Goal: Task Accomplishment & Management: Complete application form

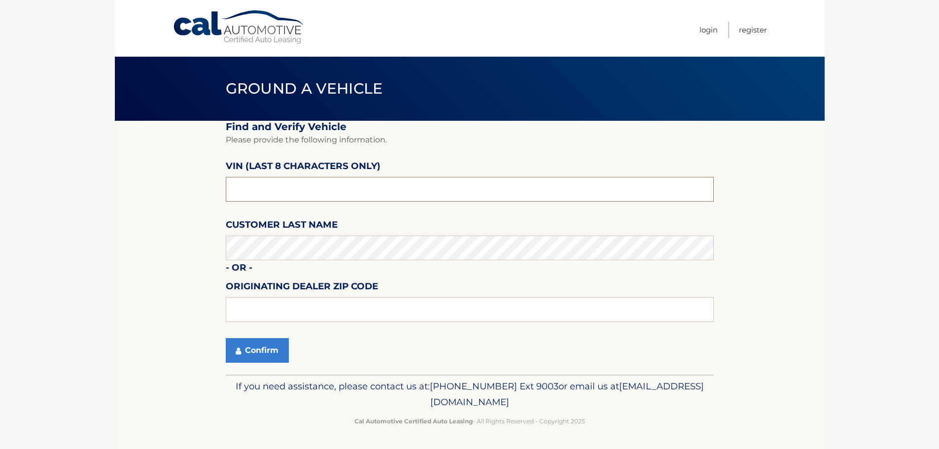
click at [321, 187] on input "text" at bounding box center [470, 189] width 488 height 25
click at [229, 197] on input "660532**" at bounding box center [470, 189] width 488 height 25
type input "nh660532"
click at [280, 309] on input "text" at bounding box center [470, 309] width 488 height 25
type input "11030"
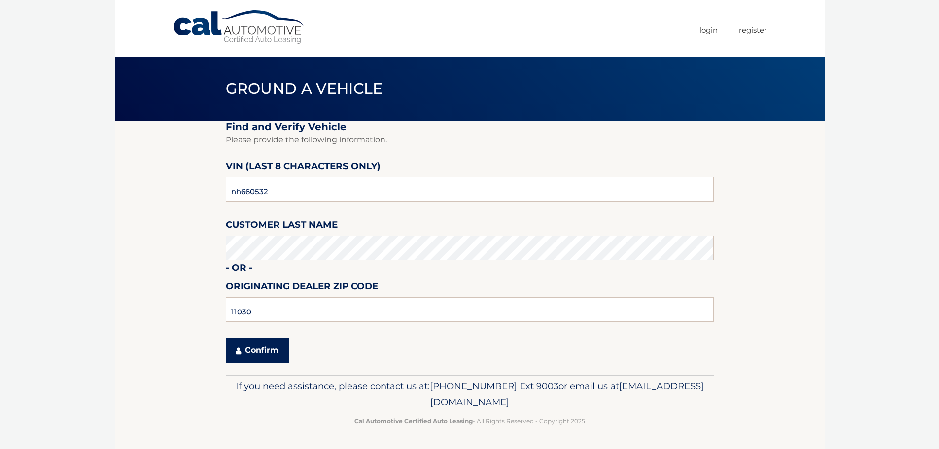
click at [255, 347] on button "Confirm" at bounding box center [257, 350] width 63 height 25
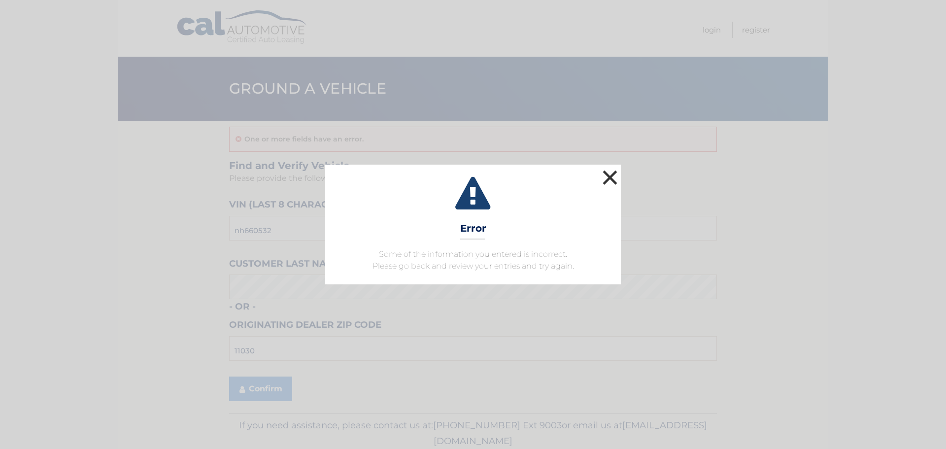
click at [618, 181] on button "×" at bounding box center [610, 178] width 20 height 20
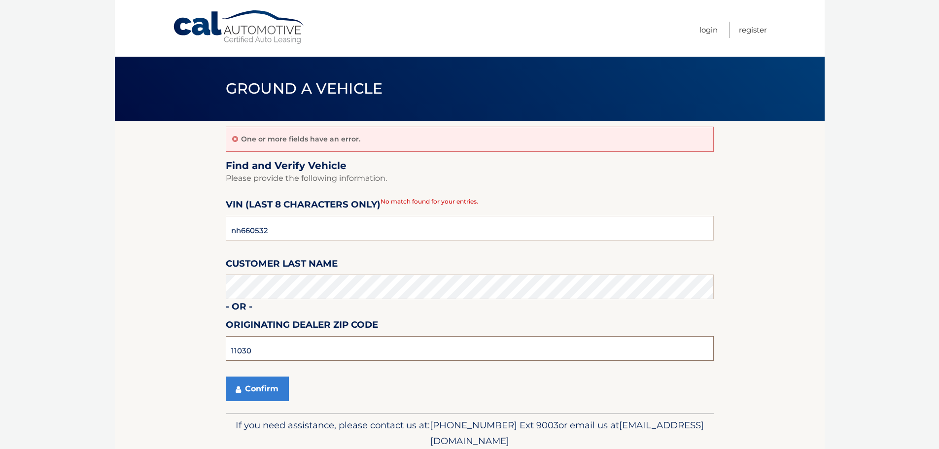
drag, startPoint x: 271, startPoint y: 343, endPoint x: 131, endPoint y: 352, distance: 140.7
click at [131, 352] on section "One or more fields have an error. Find and Verify Vehicle Please provide the fo…" at bounding box center [469, 267] width 709 height 292
click at [226, 376] on button "Confirm" at bounding box center [257, 388] width 63 height 25
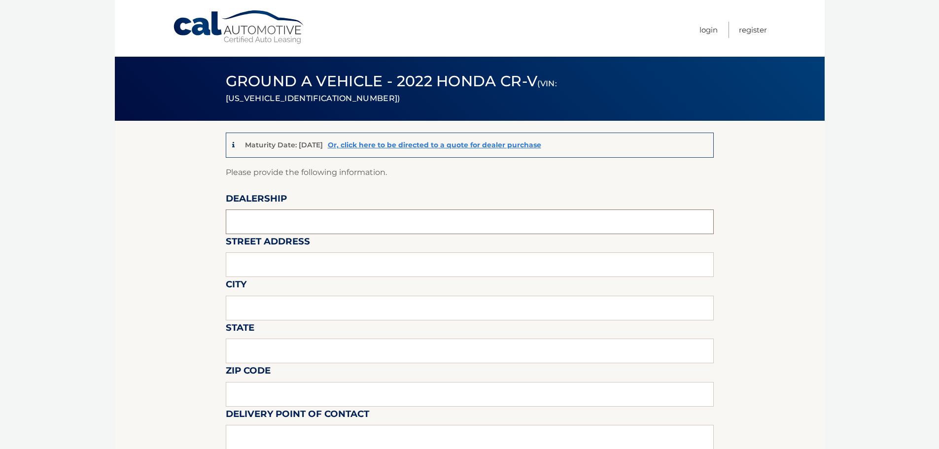
click at [306, 211] on input "text" at bounding box center [470, 221] width 488 height 25
type input "HONDA OF MANHASSET"
type input "[STREET_ADDRESS]"
type input "MANHASSET"
type input "NY"
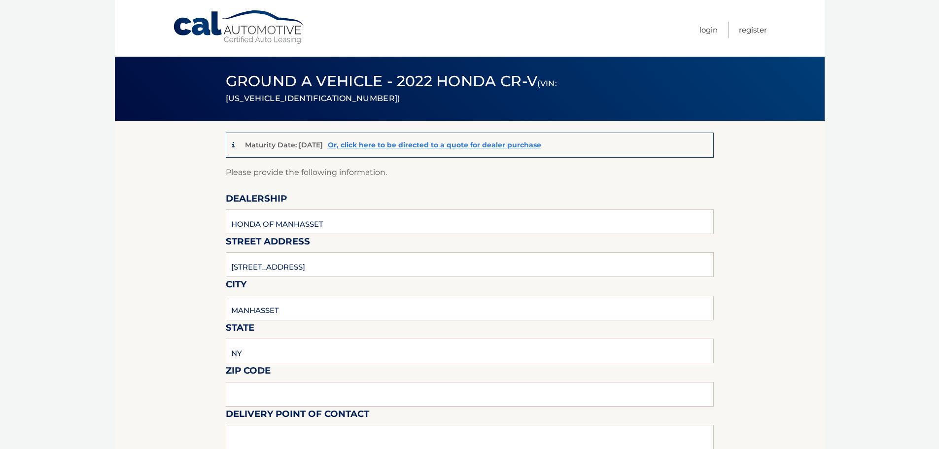
type input "11030"
type input "VINCENT VALENTINO"
type input "6318047715"
type input "vincentv@titanmotorgroup.com"
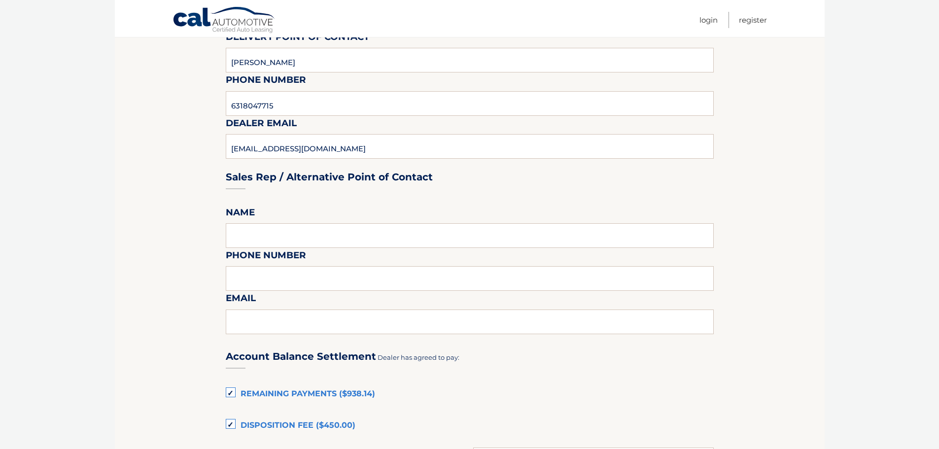
scroll to position [394, 0]
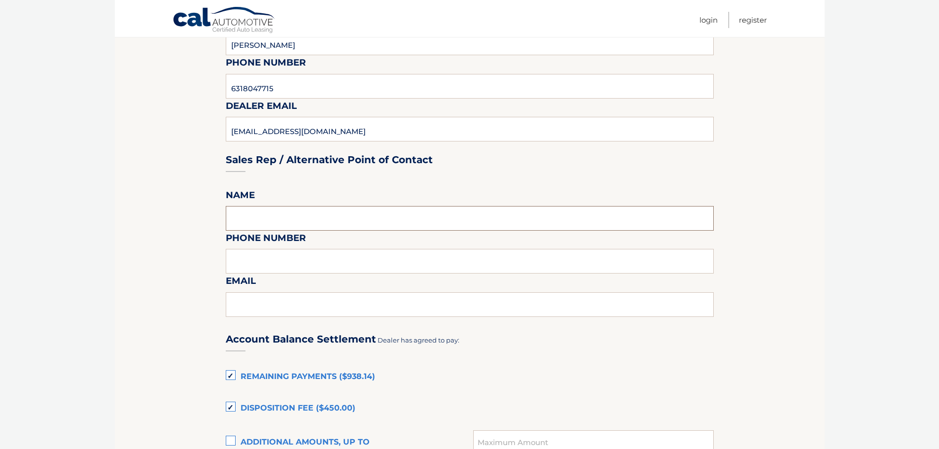
click at [294, 226] on input "text" at bounding box center [470, 218] width 488 height 25
type input "[PERSON_NAME]"
type input "6318047715"
type input "[EMAIL_ADDRESS][DOMAIN_NAME]"
click at [235, 406] on label "Disposition Fee ($450.00)" at bounding box center [470, 409] width 488 height 20
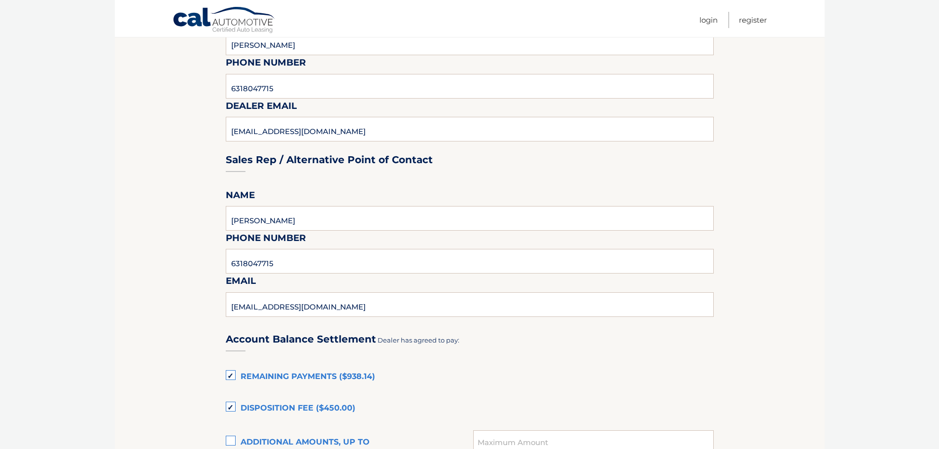
click at [0, 0] on input "Disposition Fee ($450.00)" at bounding box center [0, 0] width 0 height 0
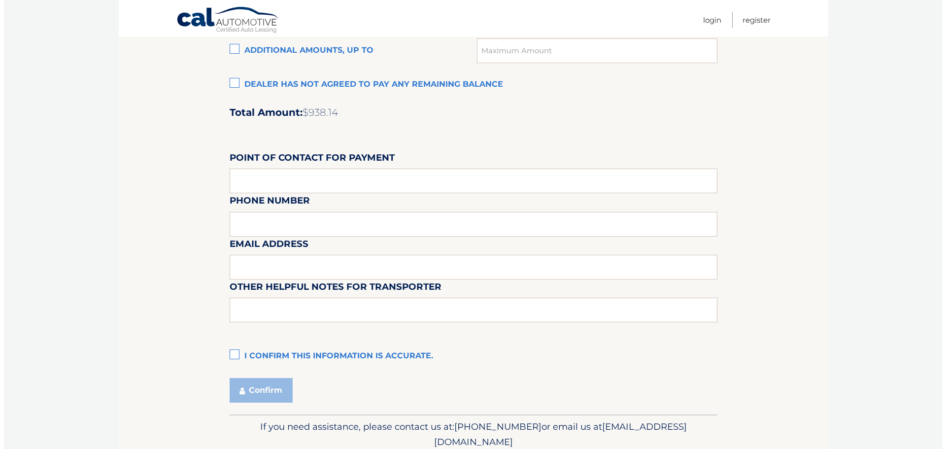
scroll to position [788, 0]
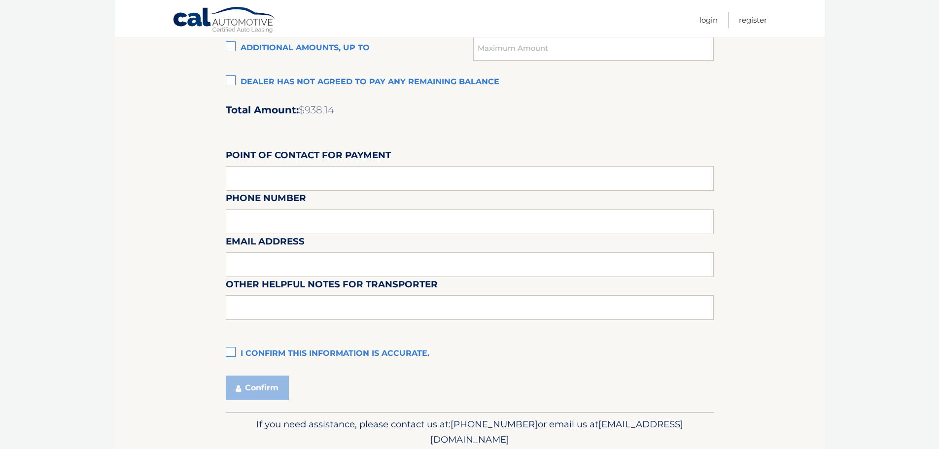
click at [230, 356] on label "I confirm this information is accurate." at bounding box center [470, 354] width 488 height 20
click at [0, 0] on input "I confirm this information is accurate." at bounding box center [0, 0] width 0 height 0
click at [240, 377] on button "Confirm" at bounding box center [257, 387] width 63 height 25
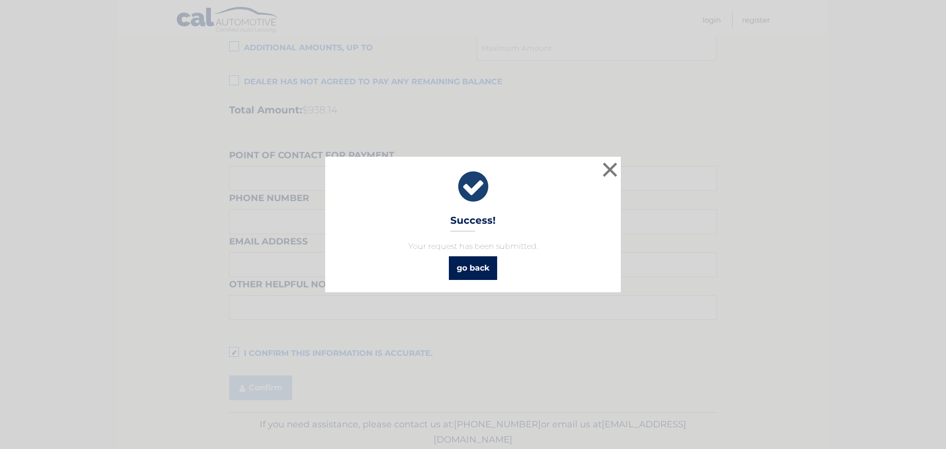
click at [478, 268] on link "go back" at bounding box center [473, 268] width 48 height 24
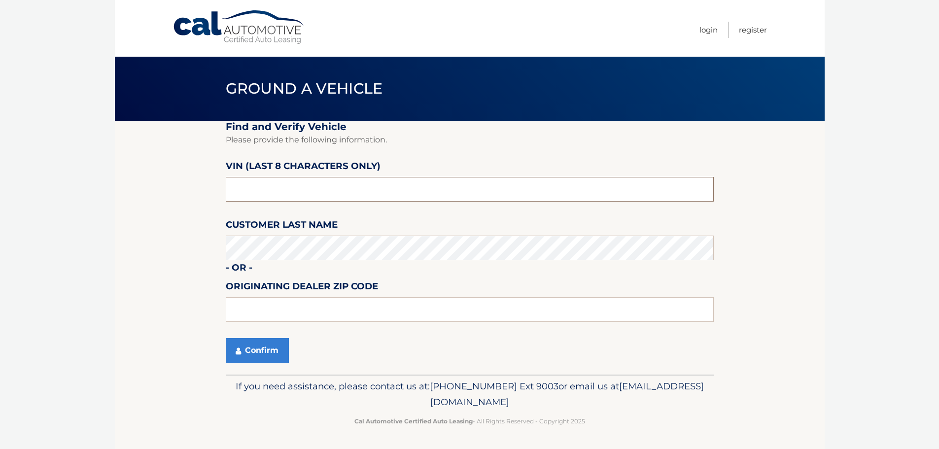
click at [291, 185] on input "text" at bounding box center [470, 189] width 488 height 25
type input "ne042301"
click at [276, 321] on input "text" at bounding box center [470, 309] width 488 height 25
drag, startPoint x: 270, startPoint y: 353, endPoint x: 256, endPoint y: 340, distance: 19.2
click at [262, 346] on button "Confirm" at bounding box center [257, 350] width 63 height 25
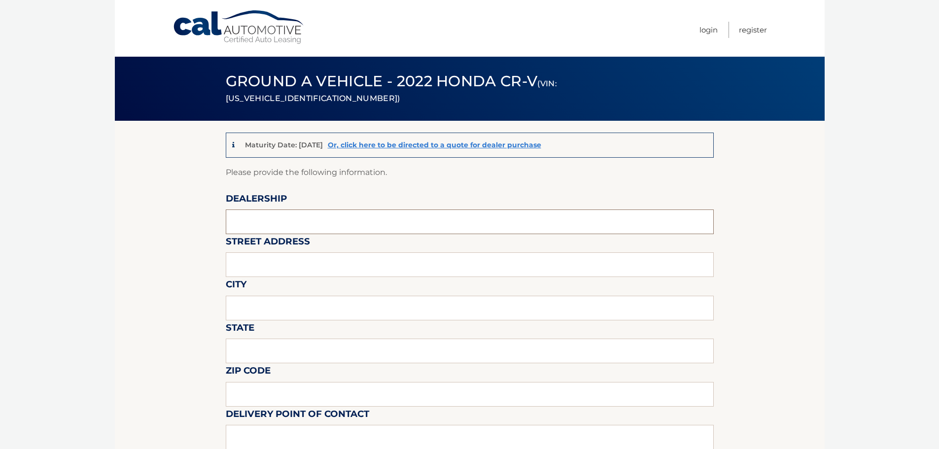
click at [363, 223] on input "text" at bounding box center [470, 221] width 488 height 25
type input "HONDA OF MANHASSET"
type input "[STREET_ADDRESS]"
type input "MANHASSET"
type input "NY"
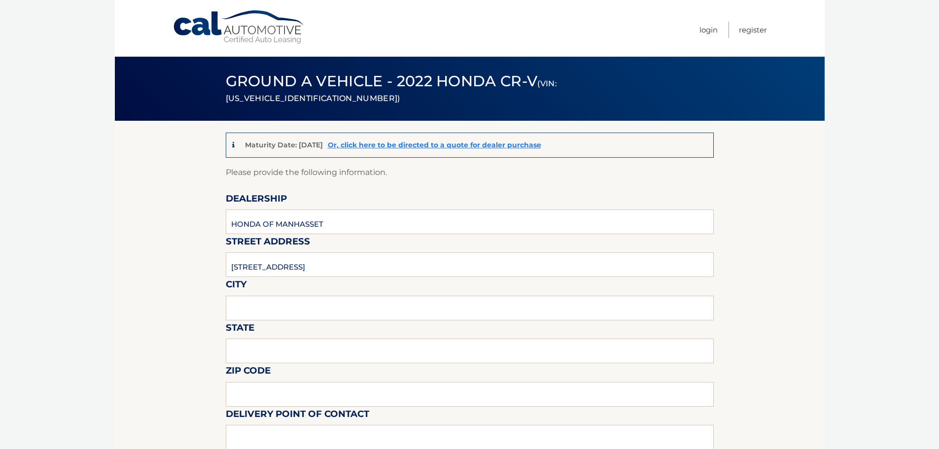
type input "11030"
type input "VINCENT VALENTINO"
type input "6318047715"
type input "vincentv@titanmotorgroup.com"
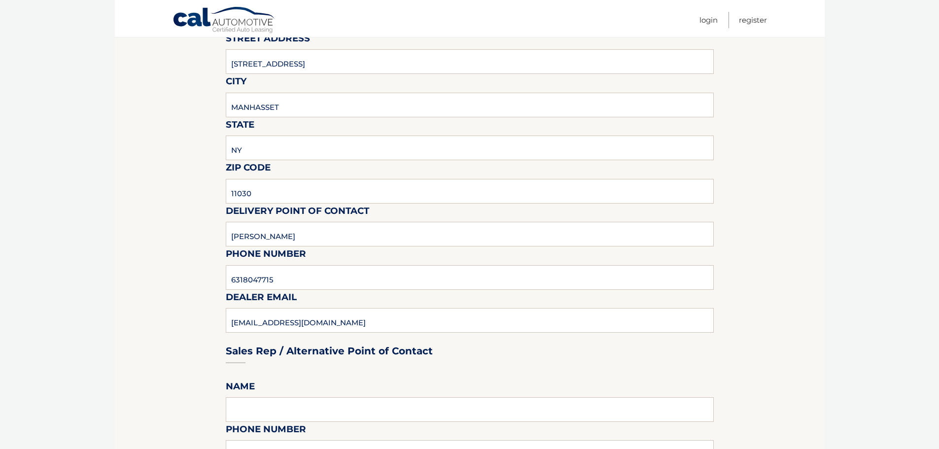
scroll to position [296, 0]
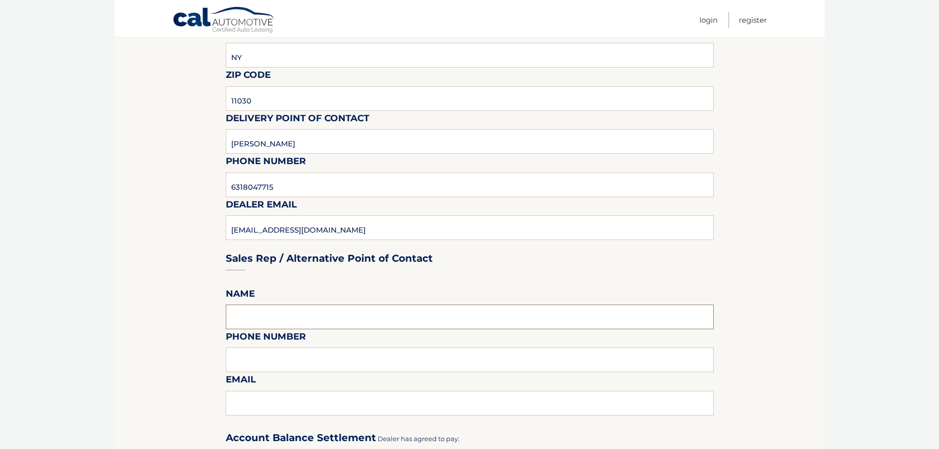
click at [259, 311] on input "text" at bounding box center [470, 316] width 488 height 25
type input "VINCENT VALENTINO"
type input "6318047715"
type input "vincentv@titanmotorgroup.com"
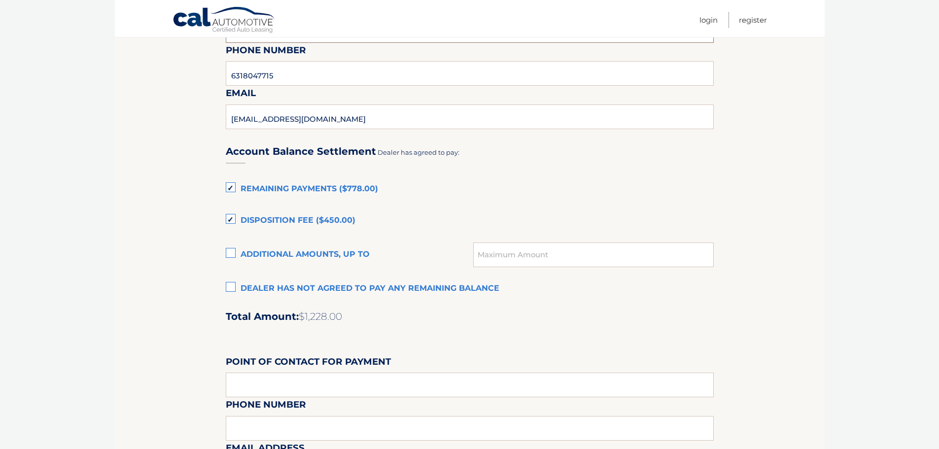
scroll to position [591, 0]
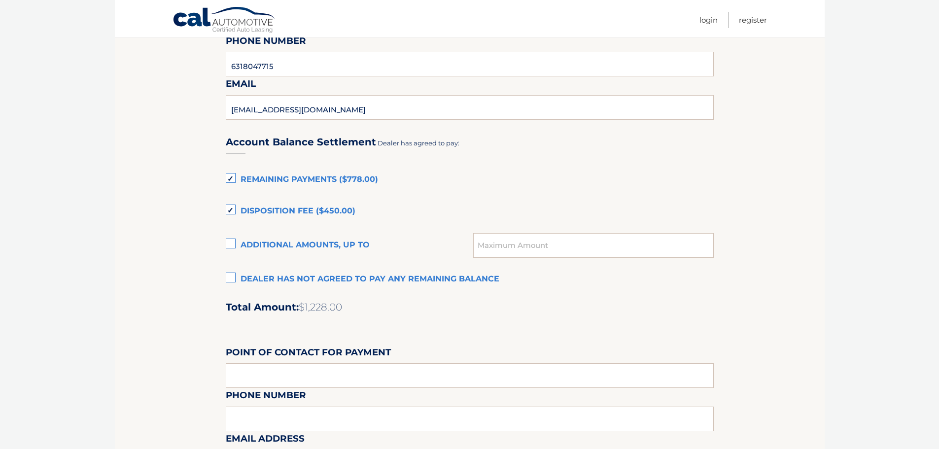
click at [276, 211] on label "Disposition Fee ($450.00)" at bounding box center [470, 211] width 488 height 20
click at [0, 0] on input "Disposition Fee ($450.00)" at bounding box center [0, 0] width 0 height 0
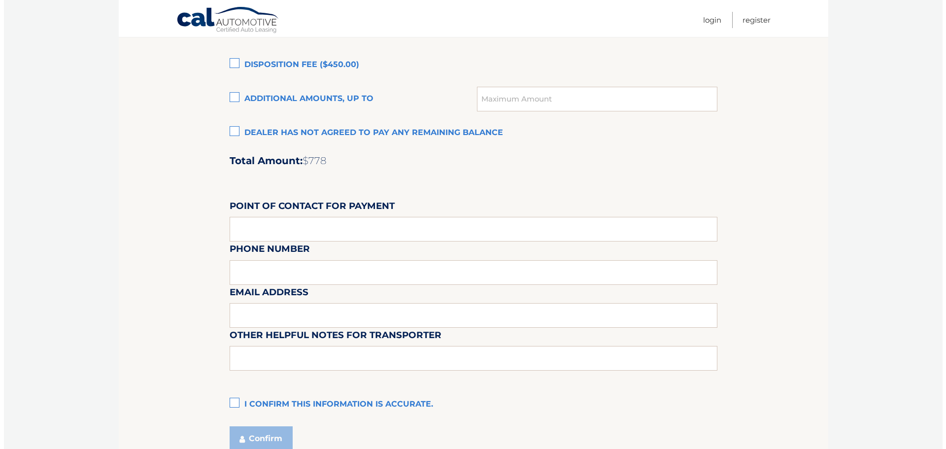
scroll to position [739, 0]
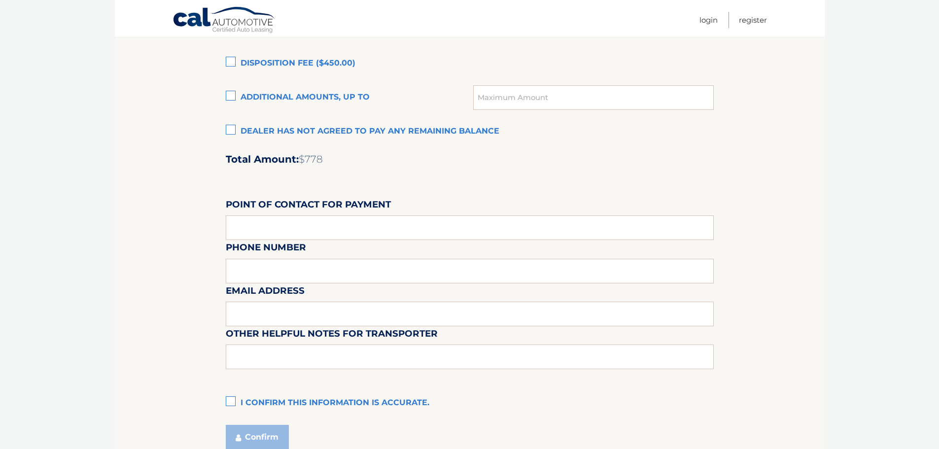
click at [243, 398] on label "I confirm this information is accurate." at bounding box center [470, 403] width 488 height 20
click at [0, 0] on input "I confirm this information is accurate." at bounding box center [0, 0] width 0 height 0
click at [271, 436] on button "Confirm" at bounding box center [257, 437] width 63 height 25
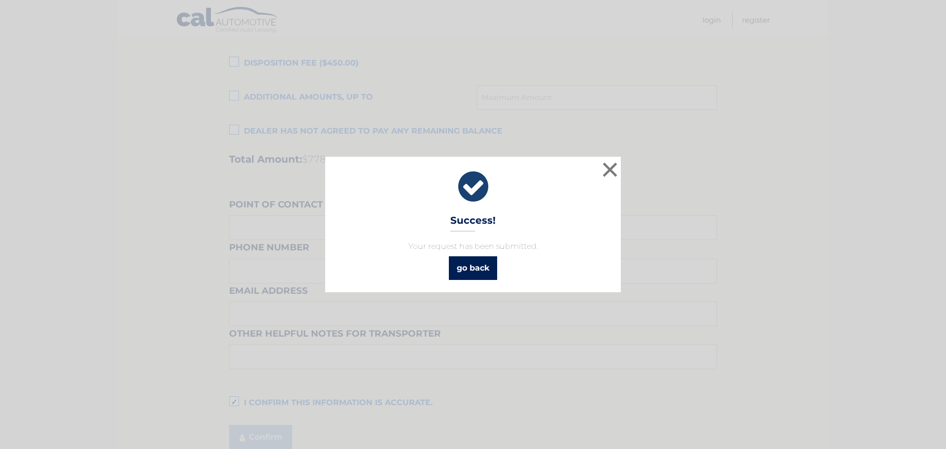
click at [467, 264] on link "go back" at bounding box center [473, 268] width 48 height 24
